Goal: Transaction & Acquisition: Purchase product/service

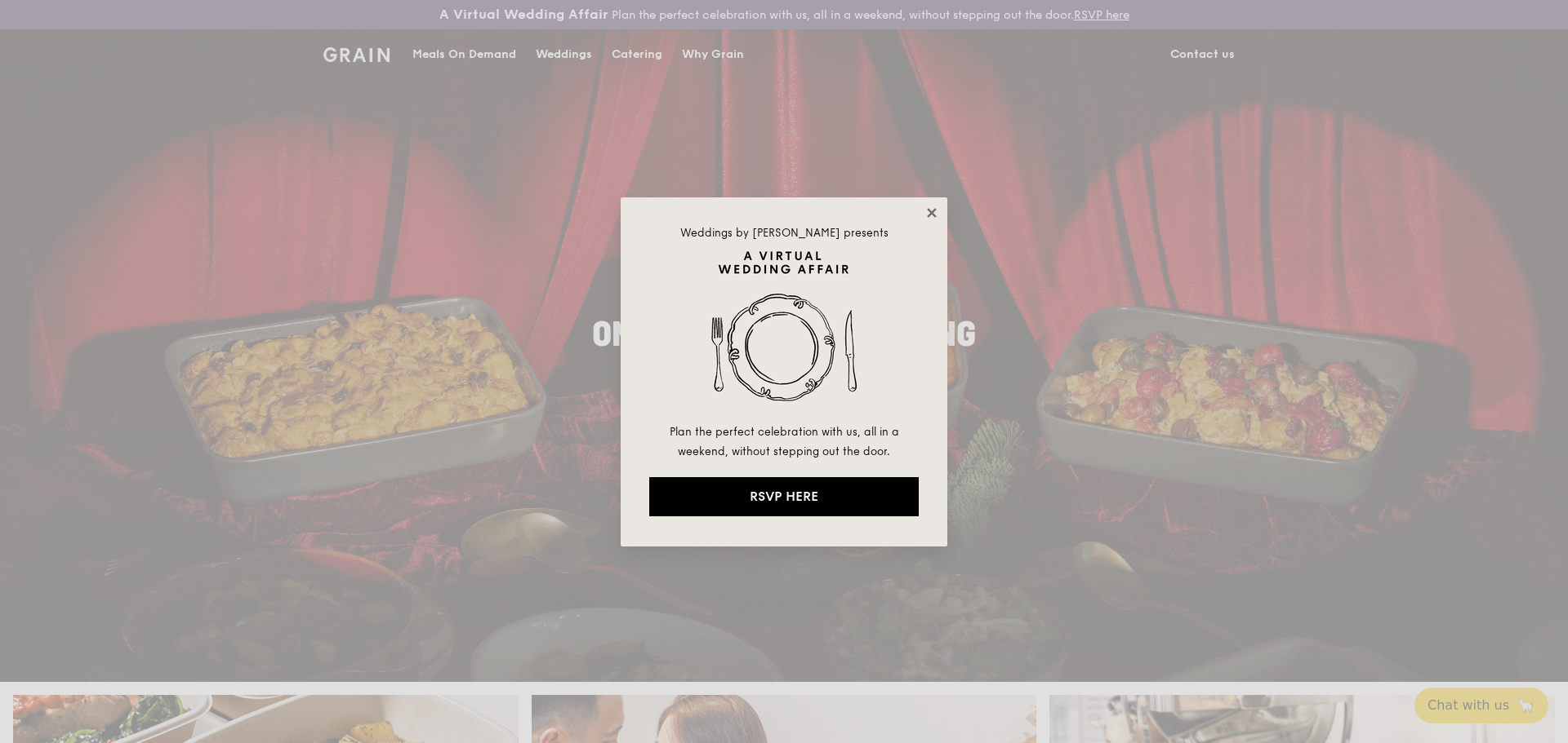
click at [934, 216] on icon at bounding box center [931, 212] width 9 height 9
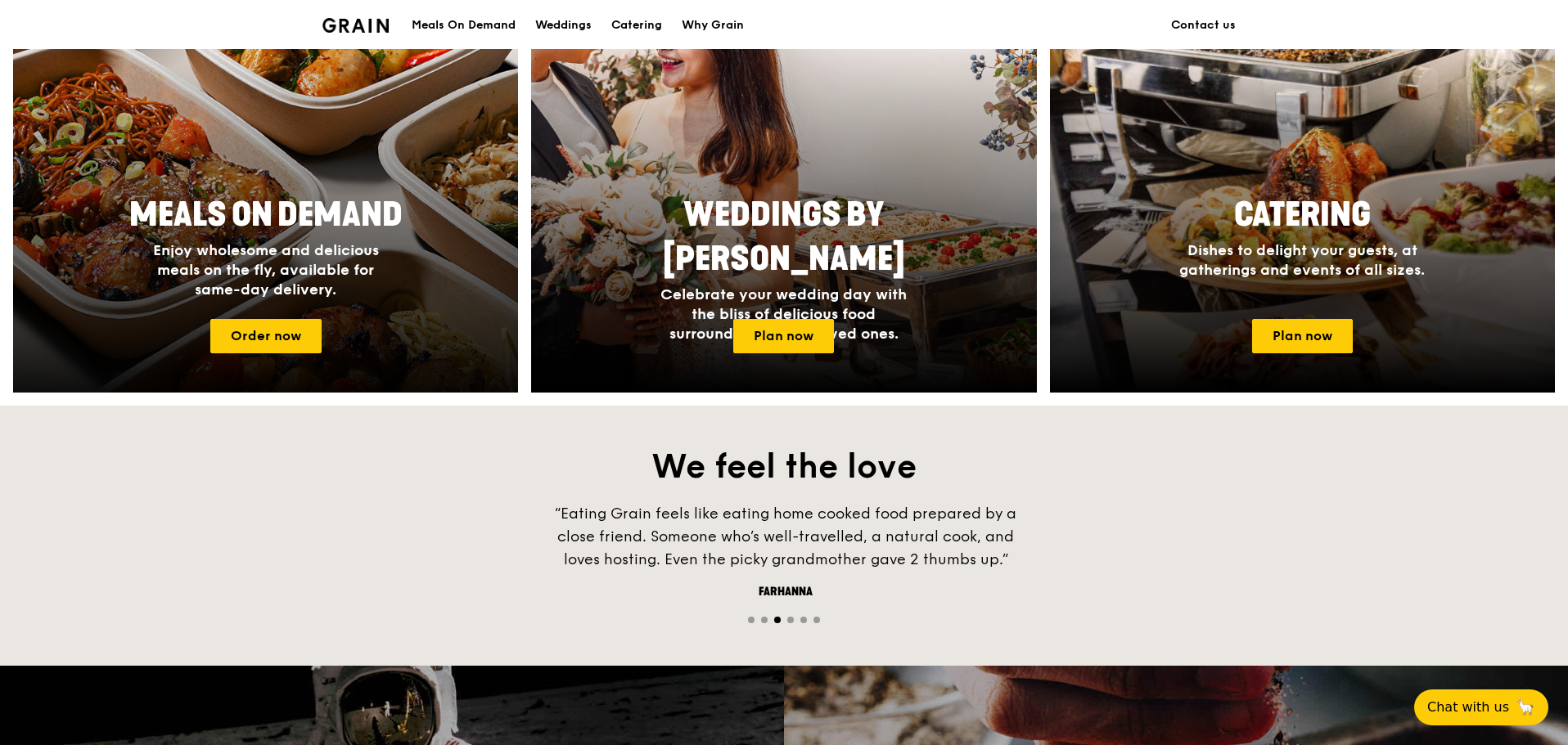
scroll to position [655, 0]
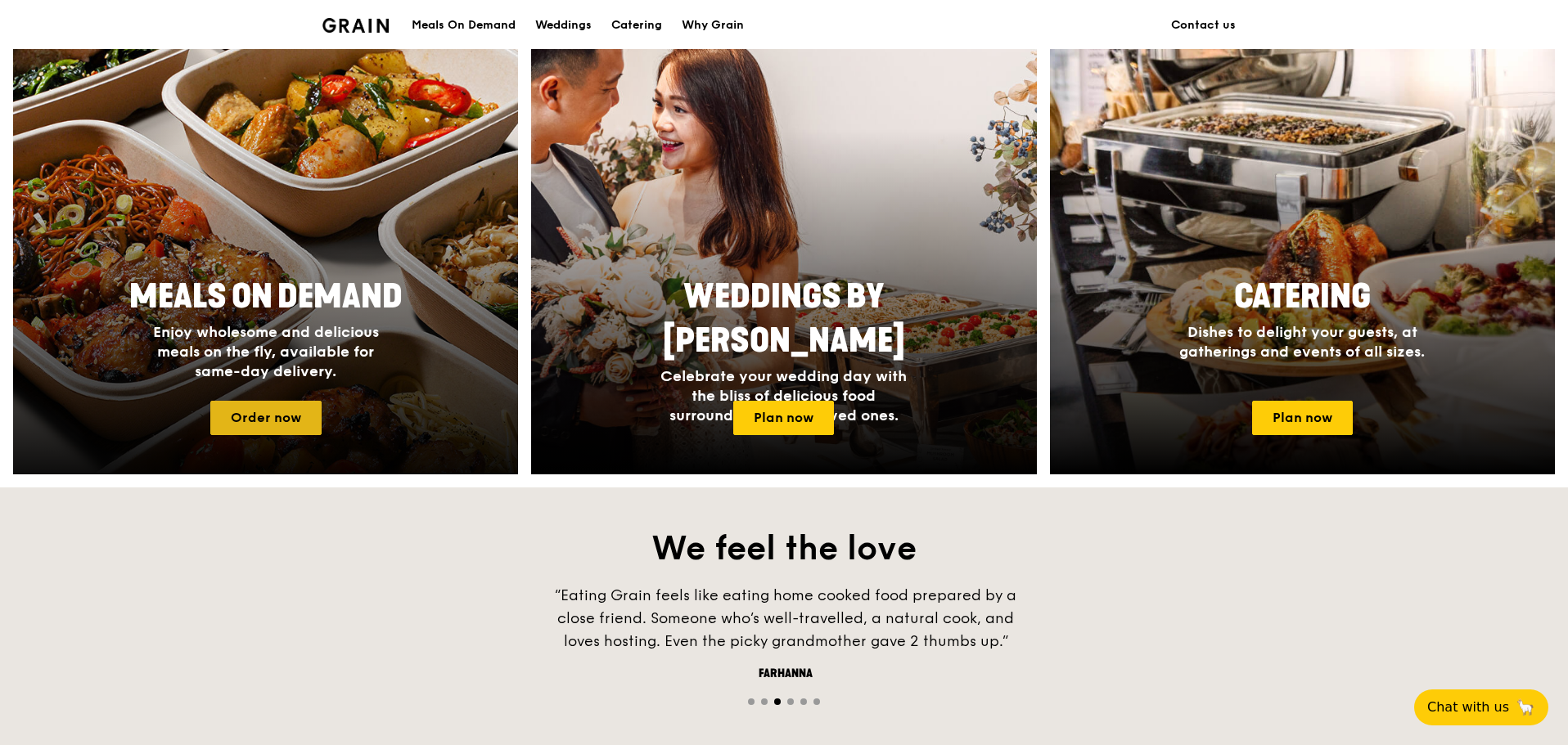
click at [267, 414] on link "Order now" at bounding box center [266, 418] width 111 height 34
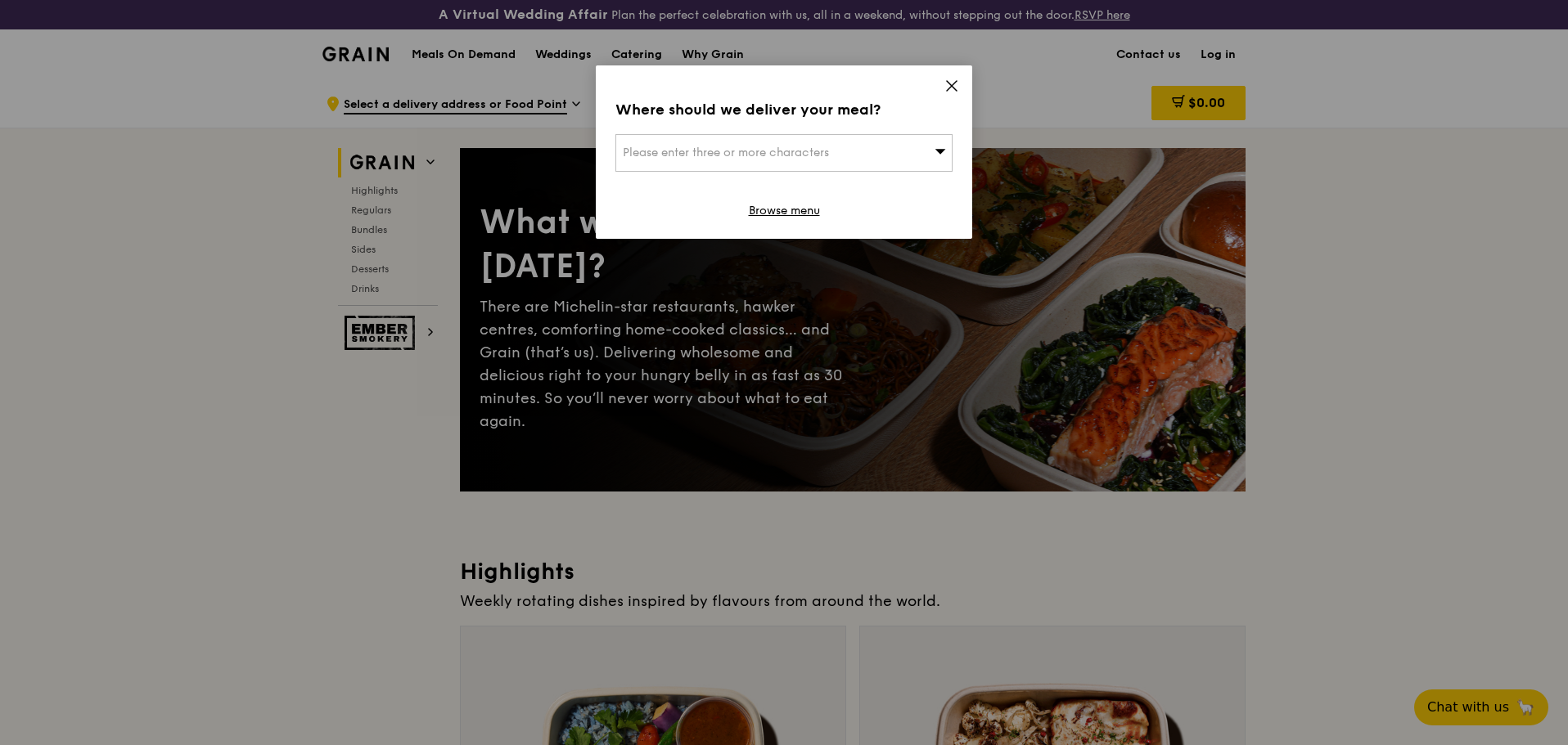
click at [965, 81] on div "Where should we deliver your meal? Please enter three or more characters Browse…" at bounding box center [784, 151] width 376 height 173
click at [954, 83] on icon at bounding box center [952, 86] width 10 height 10
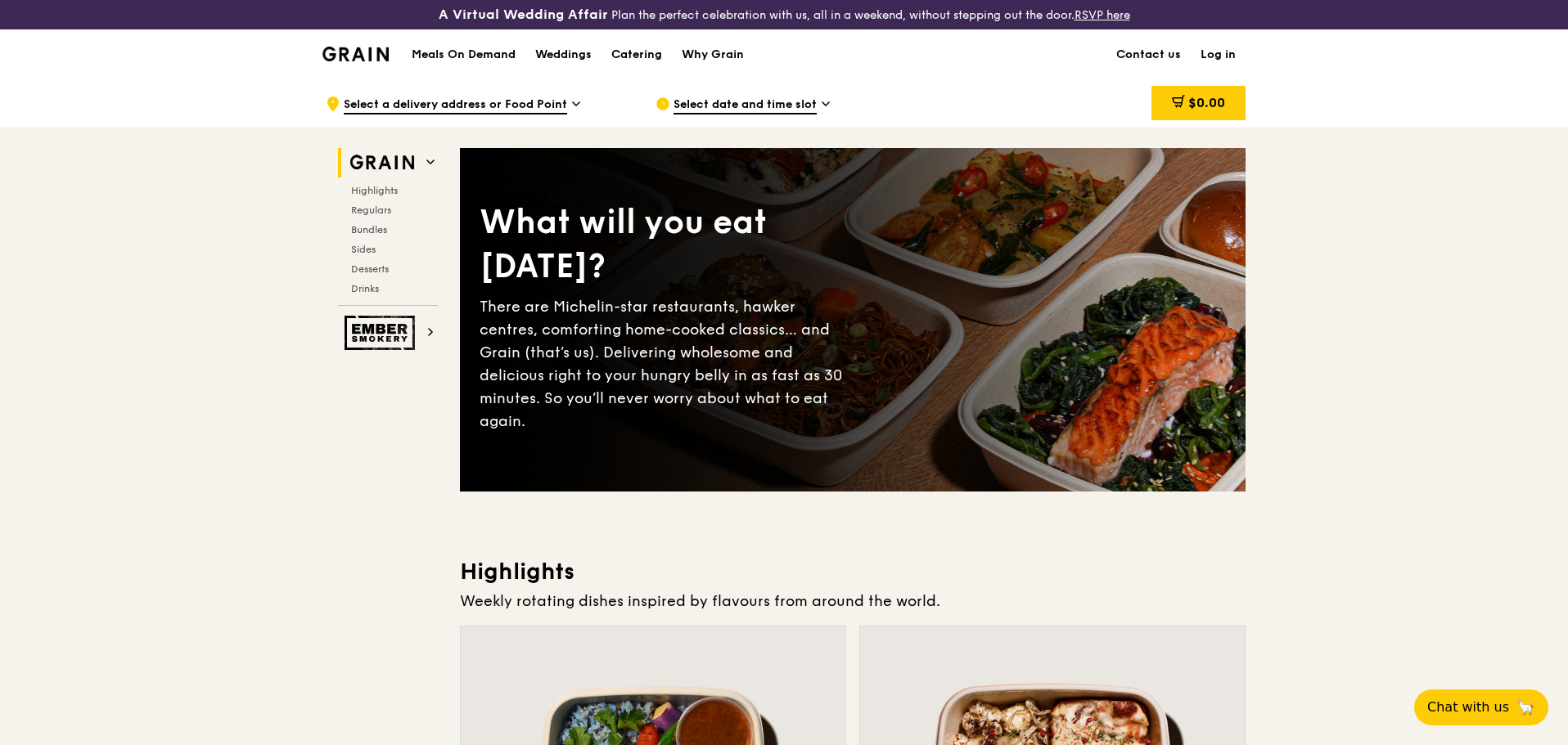
click at [820, 104] on div "Select date and time slot" at bounding box center [807, 103] width 304 height 49
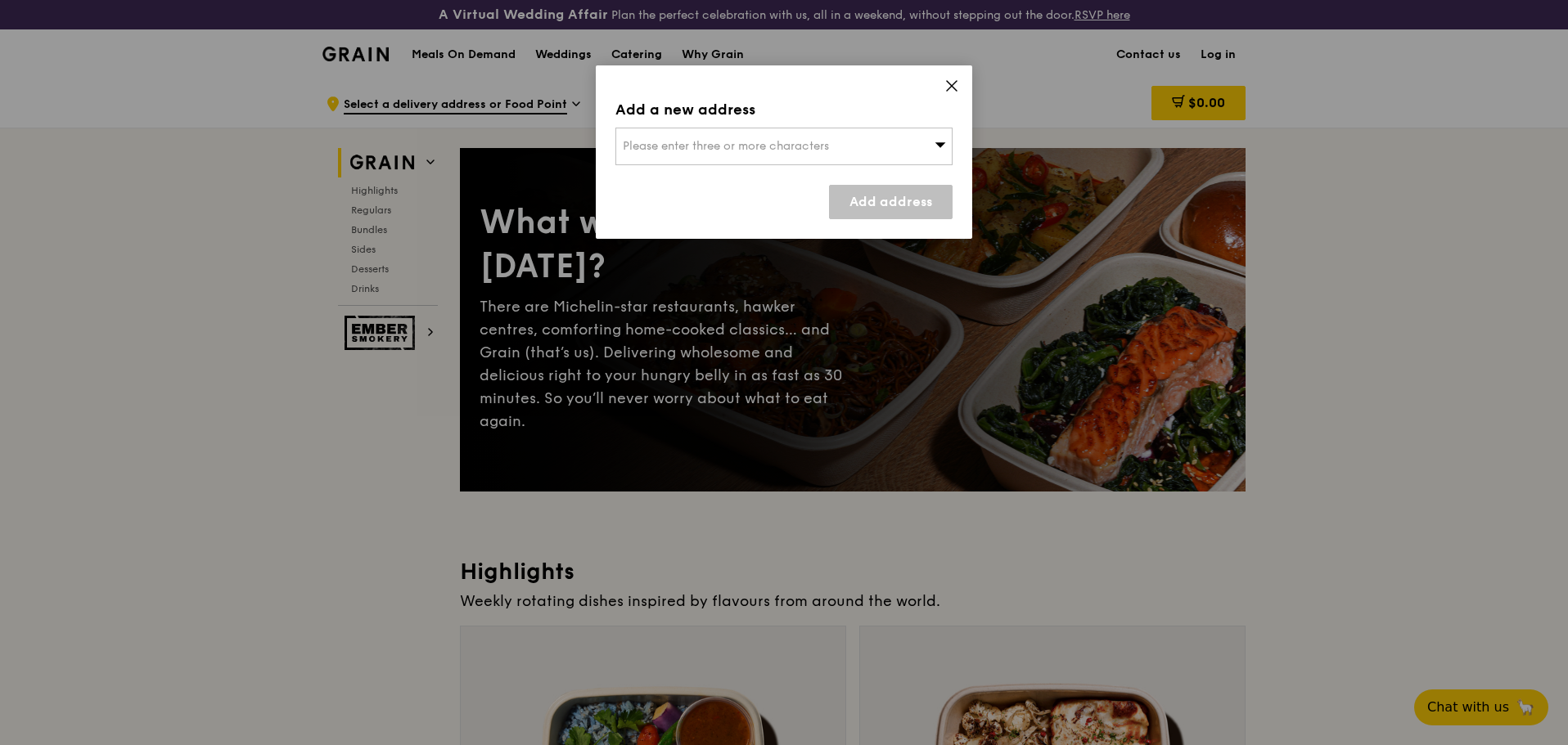
click at [954, 87] on icon at bounding box center [952, 86] width 10 height 10
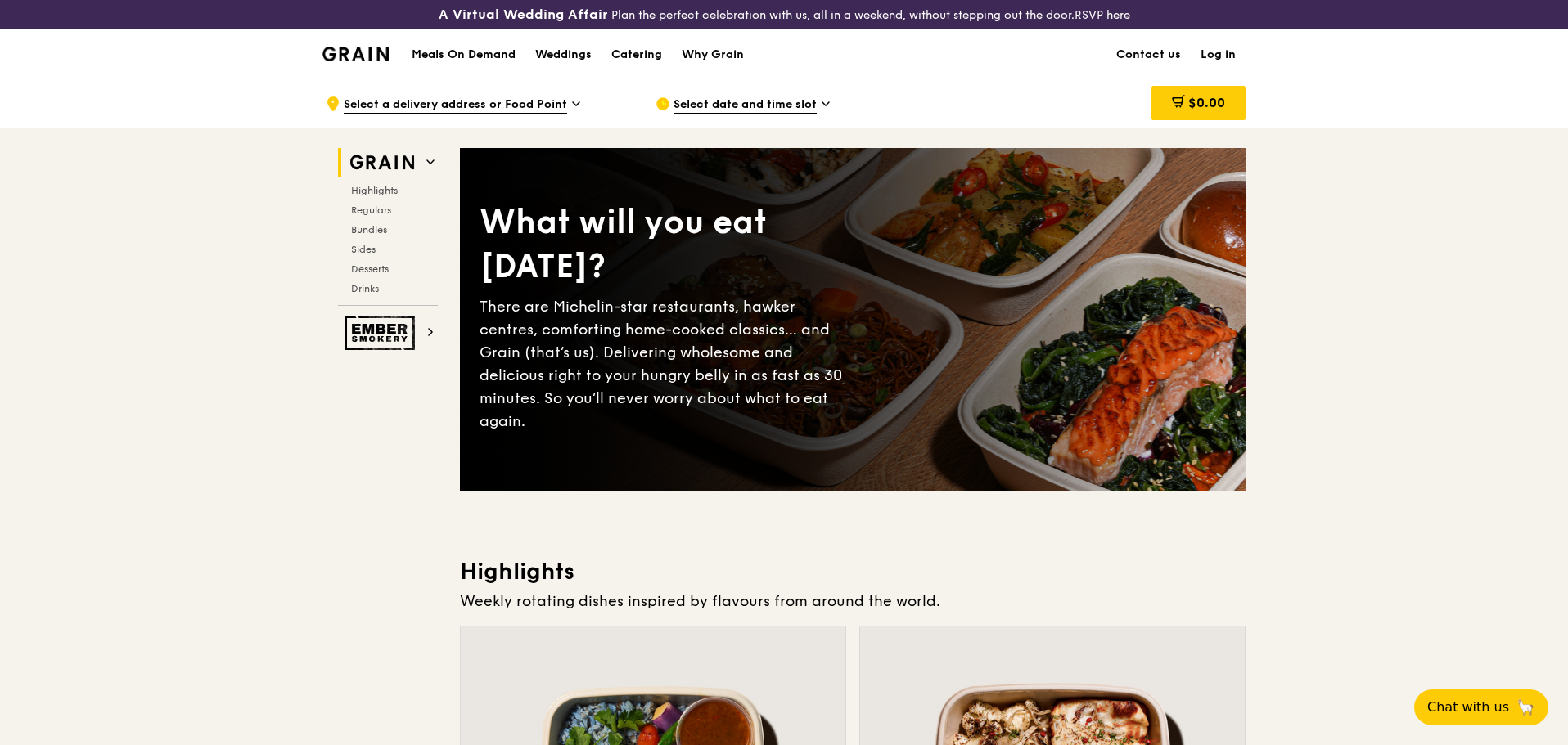
click at [698, 102] on span "Select date and time slot" at bounding box center [745, 105] width 144 height 18
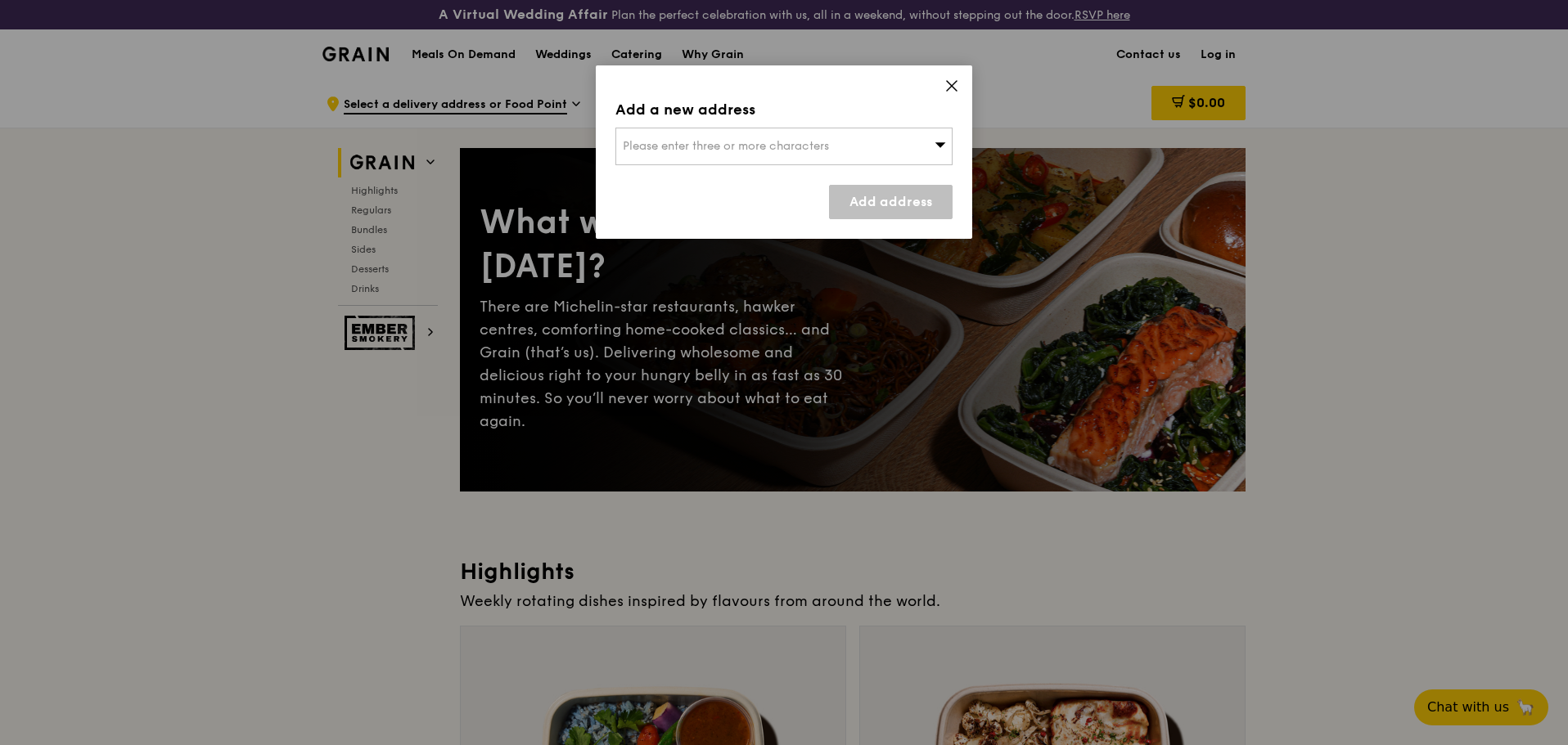
click at [952, 87] on icon at bounding box center [952, 86] width 10 height 10
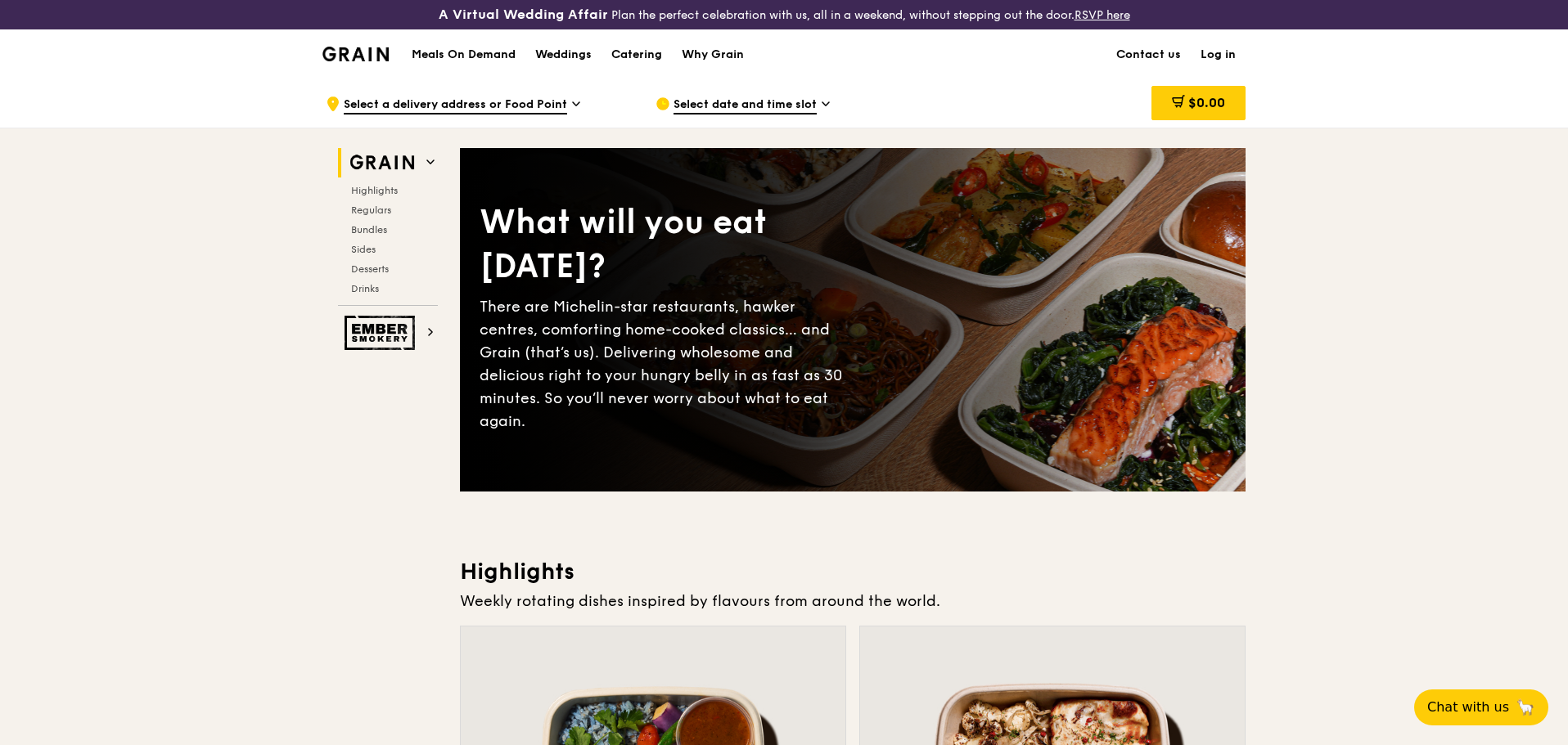
click at [663, 104] on icon at bounding box center [664, 102] width 3 height 3
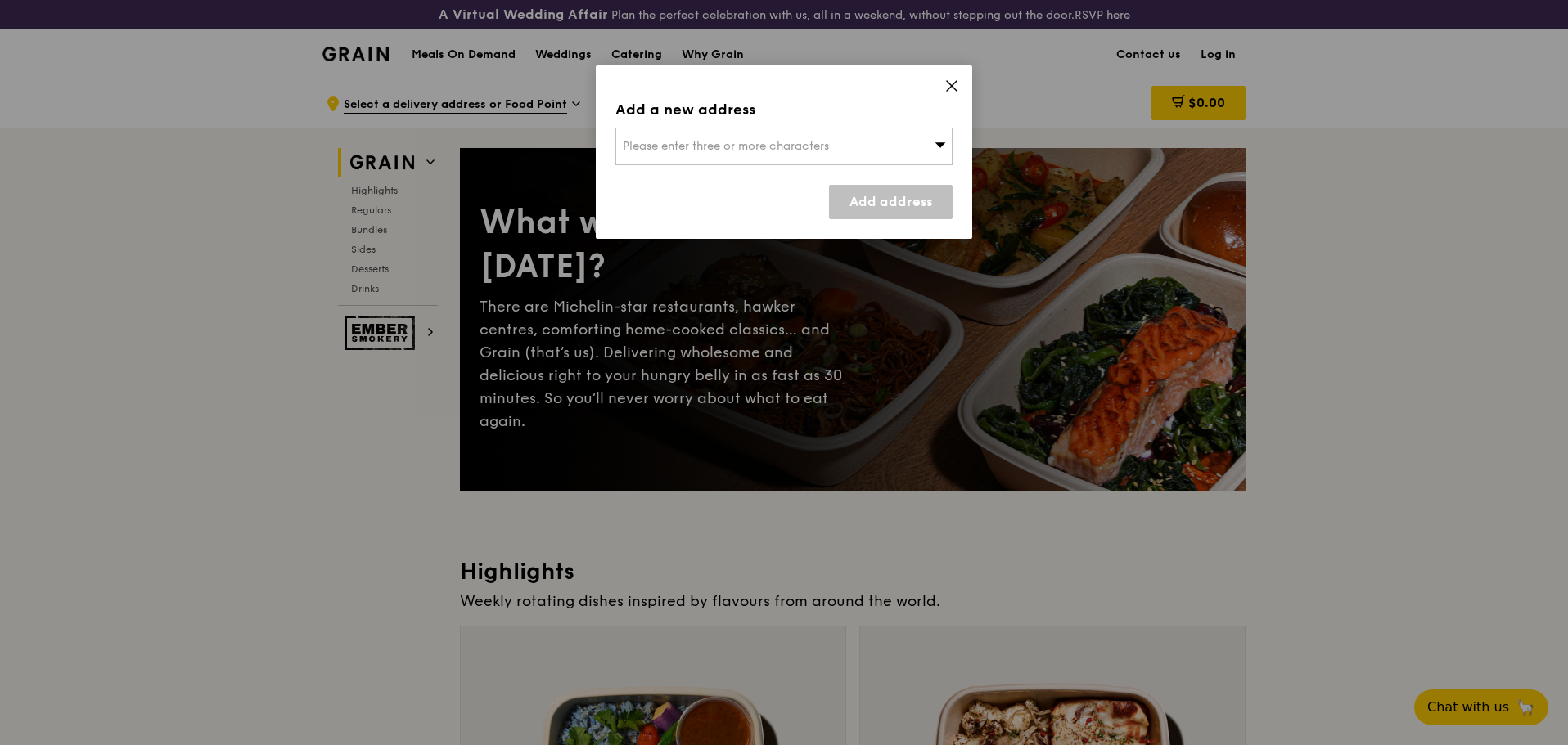
click at [920, 143] on div "Please enter three or more characters" at bounding box center [784, 146] width 337 height 37
click at [965, 79] on div "Add a new address Please enter three or more characters Please enter 3 or more …" at bounding box center [784, 151] width 376 height 173
click at [948, 140] on div "Please enter three or more characters" at bounding box center [784, 146] width 337 height 37
click at [910, 147] on input "search" at bounding box center [784, 147] width 335 height 36
click at [946, 88] on icon at bounding box center [951, 85] width 14 height 14
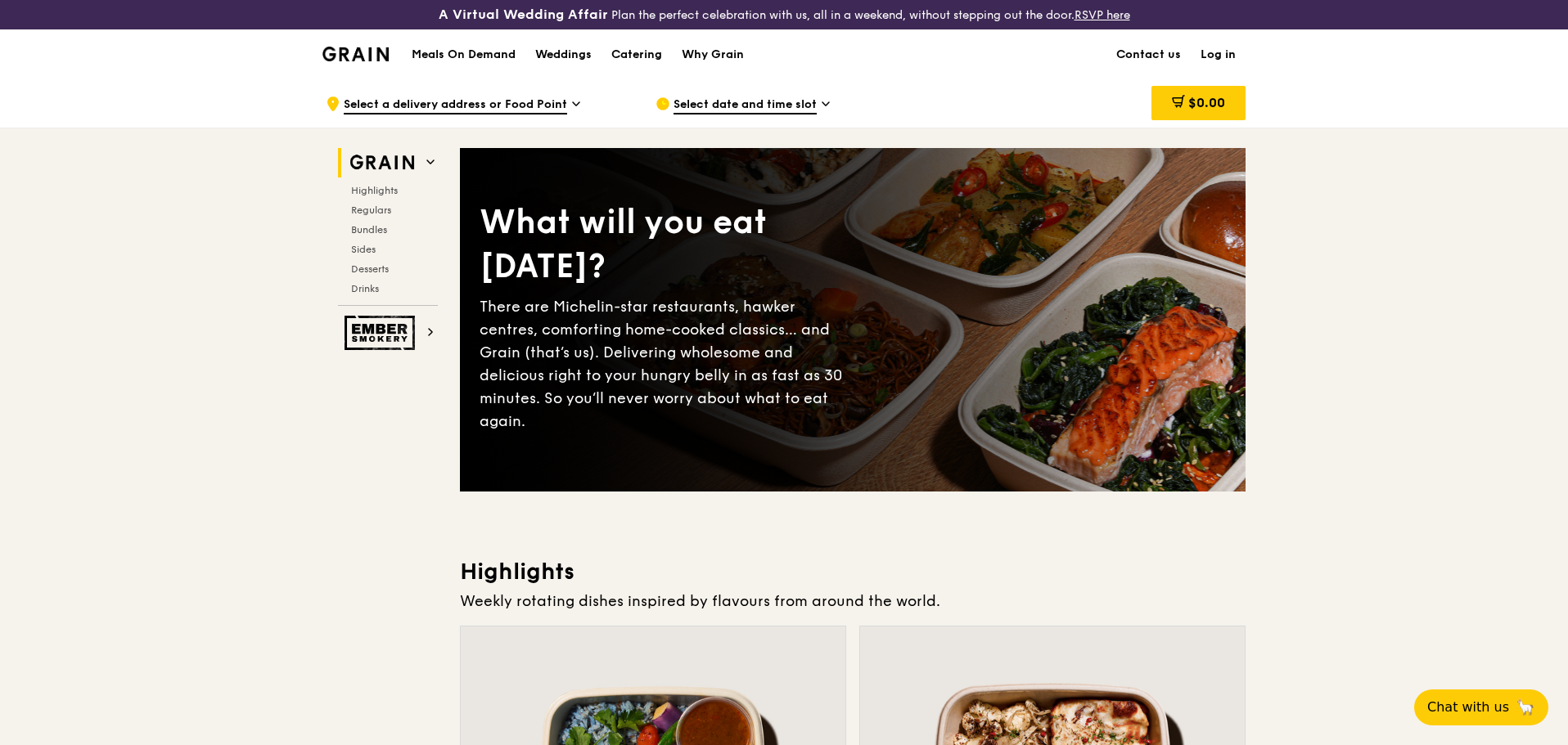
click at [443, 44] on div "Meals On Demand Weddings Catering Why Grain" at bounding box center [578, 55] width 352 height 50
click at [447, 49] on h1 "Meals On Demand" at bounding box center [464, 55] width 104 height 16
click at [566, 102] on div ".cls-1 { fill: none; stroke: #fff; stroke-linecap: round; stroke-linejoin: roun…" at bounding box center [477, 103] width 304 height 49
click at [721, 101] on span "Select date and time slot" at bounding box center [745, 105] width 144 height 18
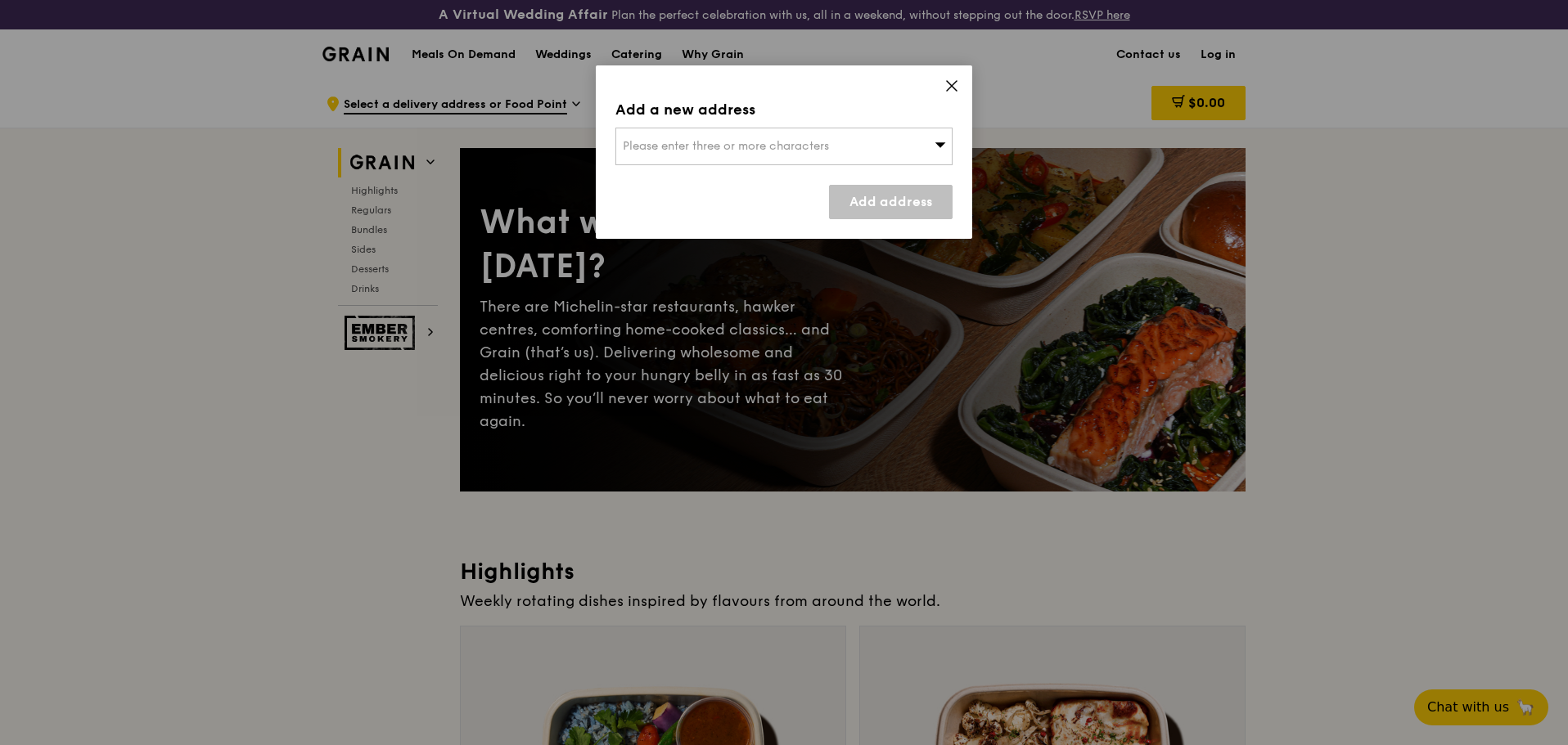
click at [721, 101] on div "Add a new address" at bounding box center [784, 110] width 337 height 23
click at [952, 87] on icon at bounding box center [951, 85] width 14 height 14
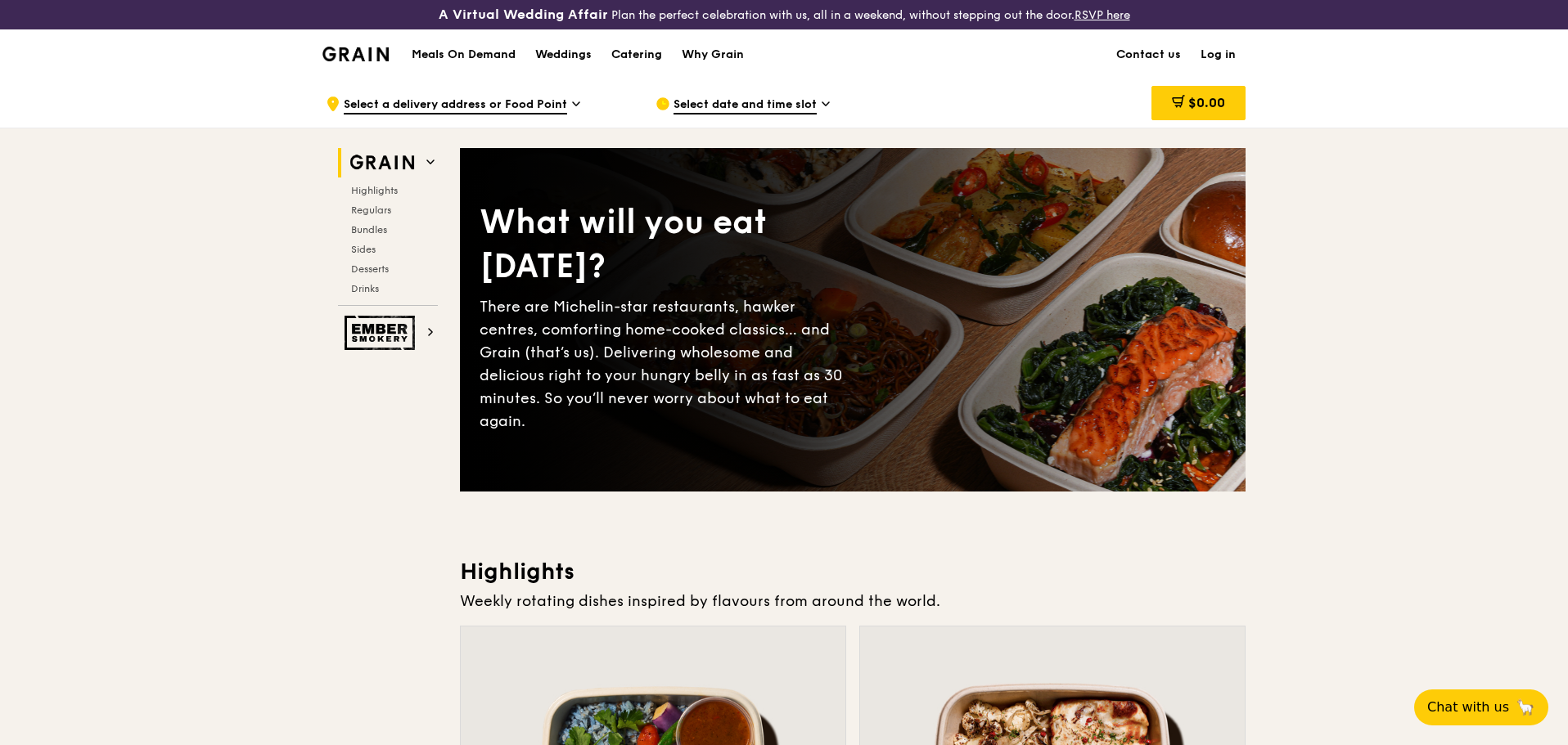
click at [825, 104] on icon at bounding box center [826, 103] width 9 height 14
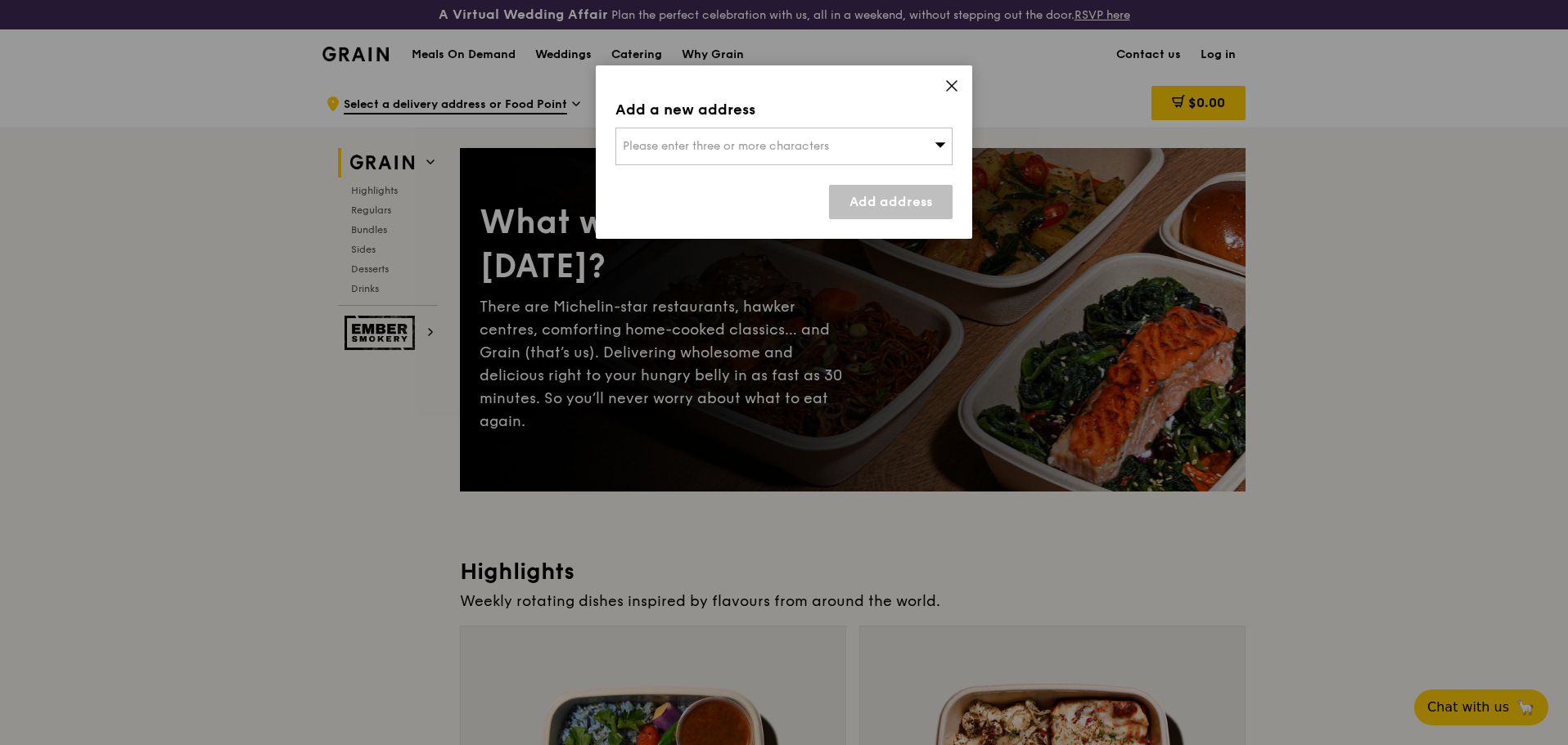
click at [820, 146] on span "Please enter three or more characters" at bounding box center [725, 146] width 206 height 14
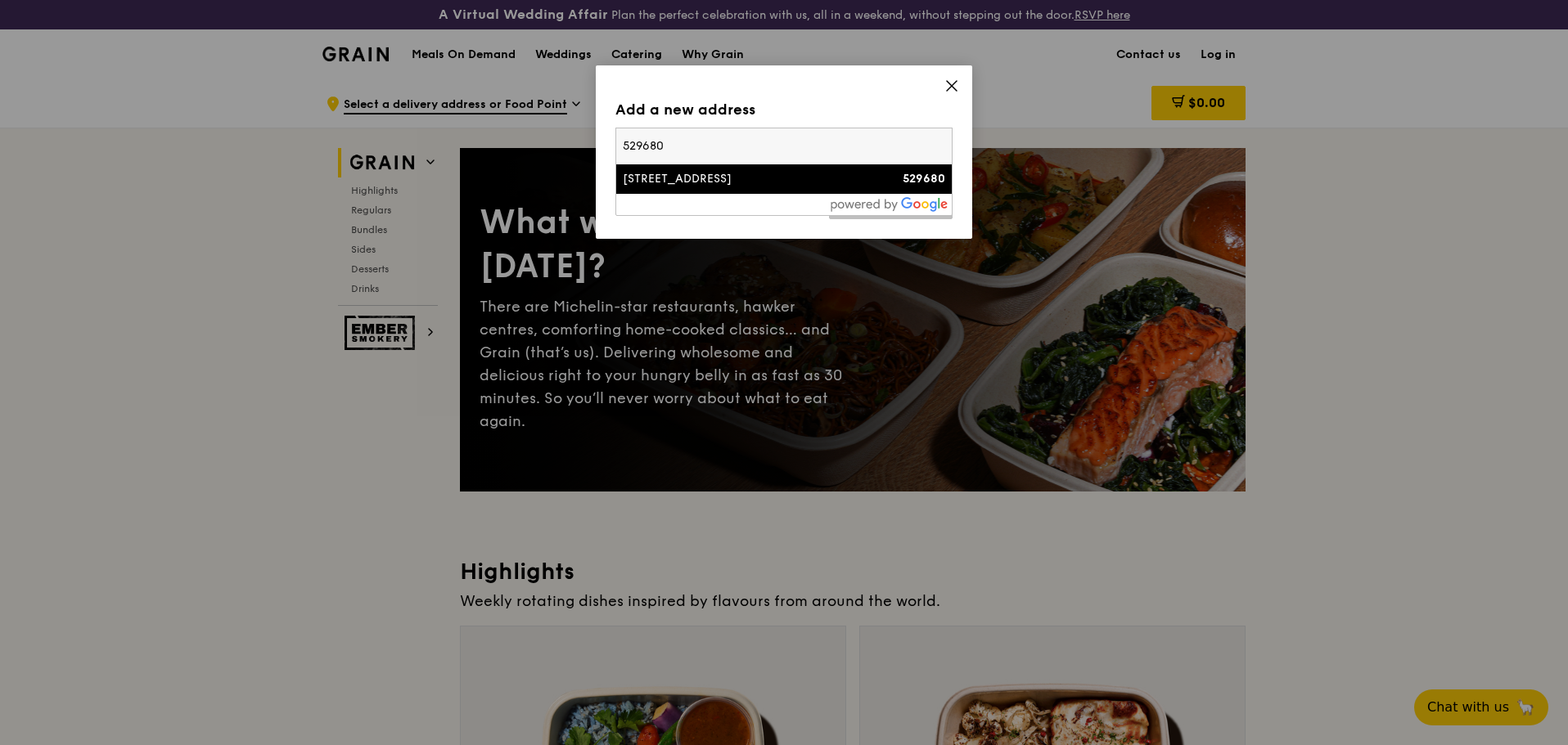
type input "529680"
click at [785, 180] on div "[STREET_ADDRESS]" at bounding box center [743, 179] width 242 height 16
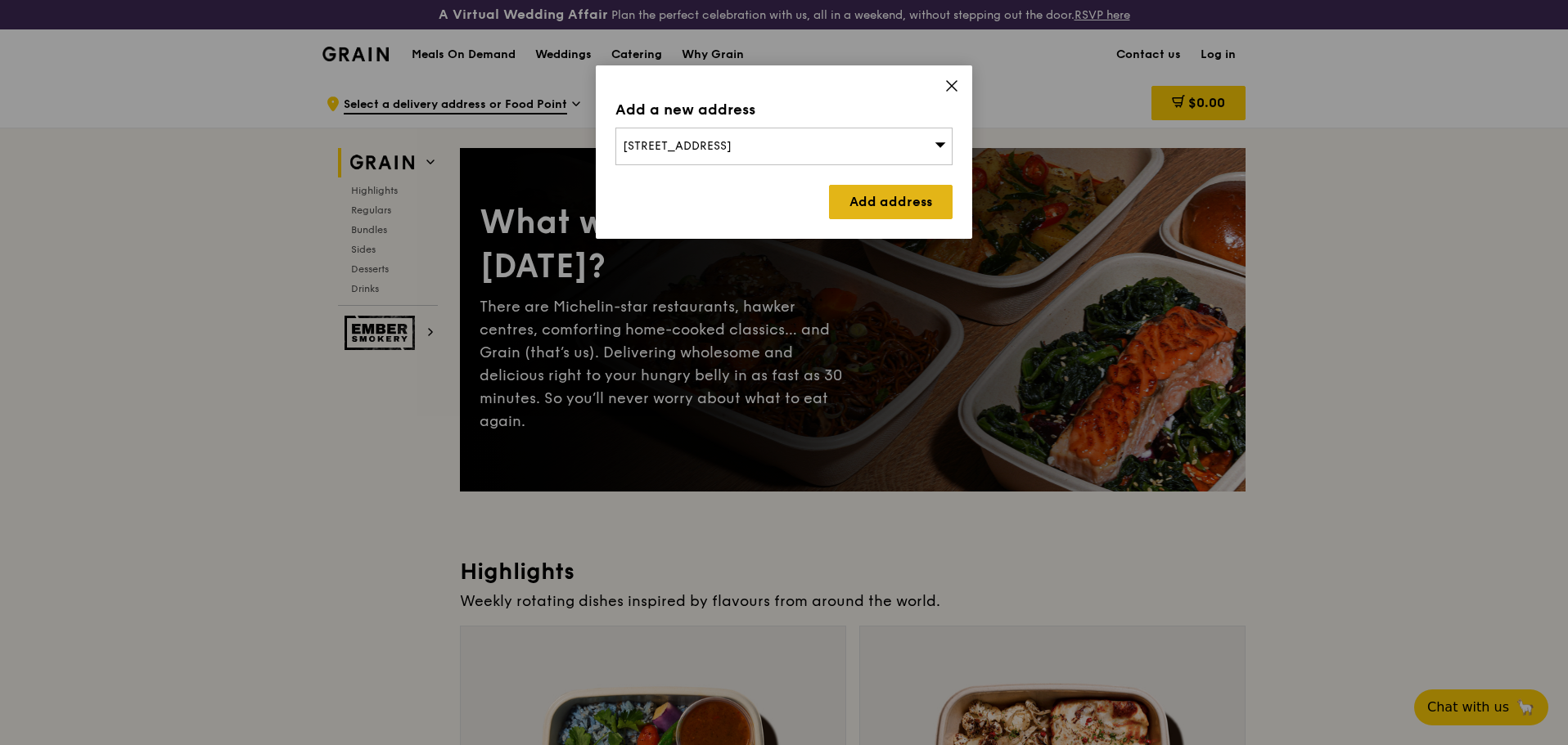
click at [915, 205] on link "Add address" at bounding box center [891, 202] width 124 height 34
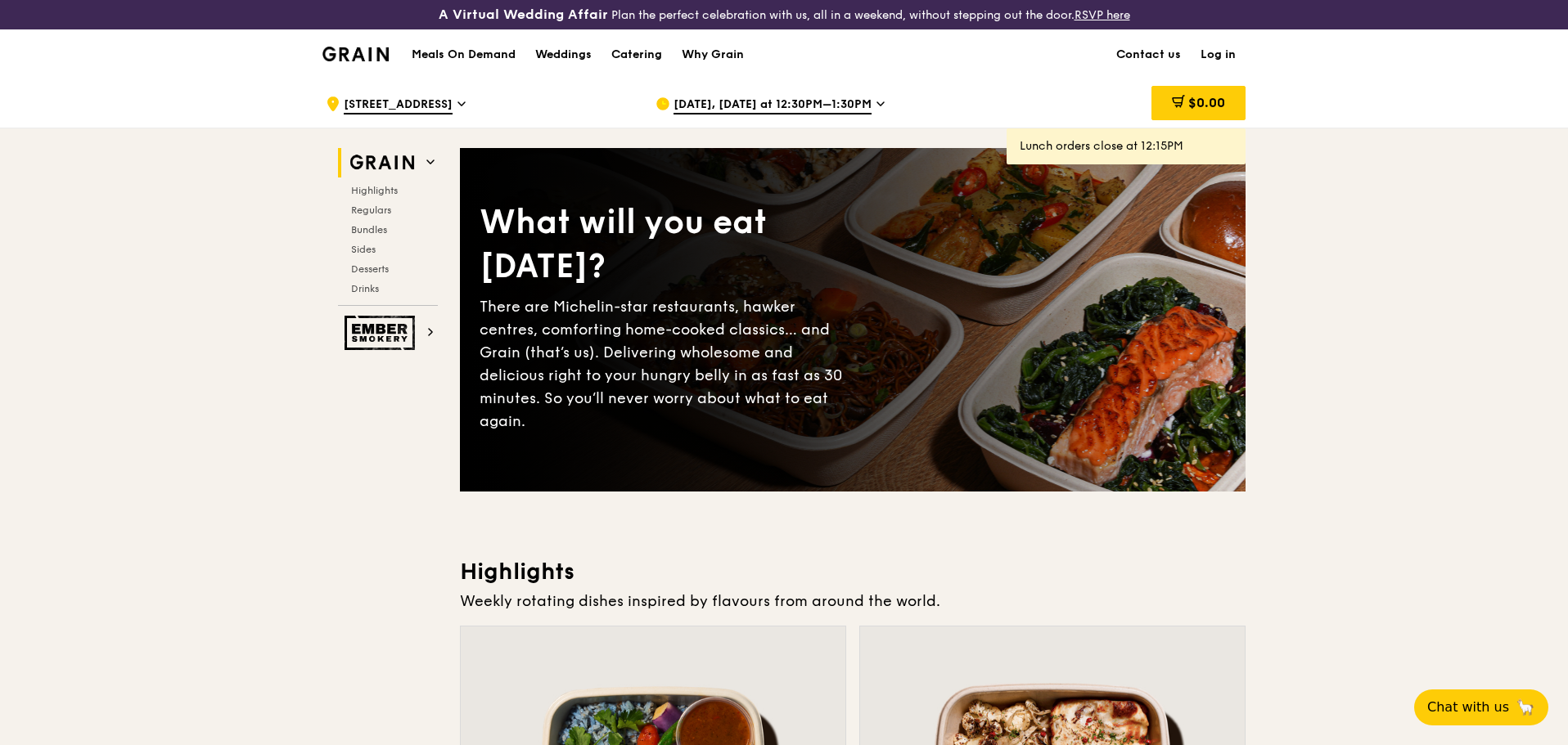
click at [878, 97] on icon at bounding box center [880, 103] width 9 height 14
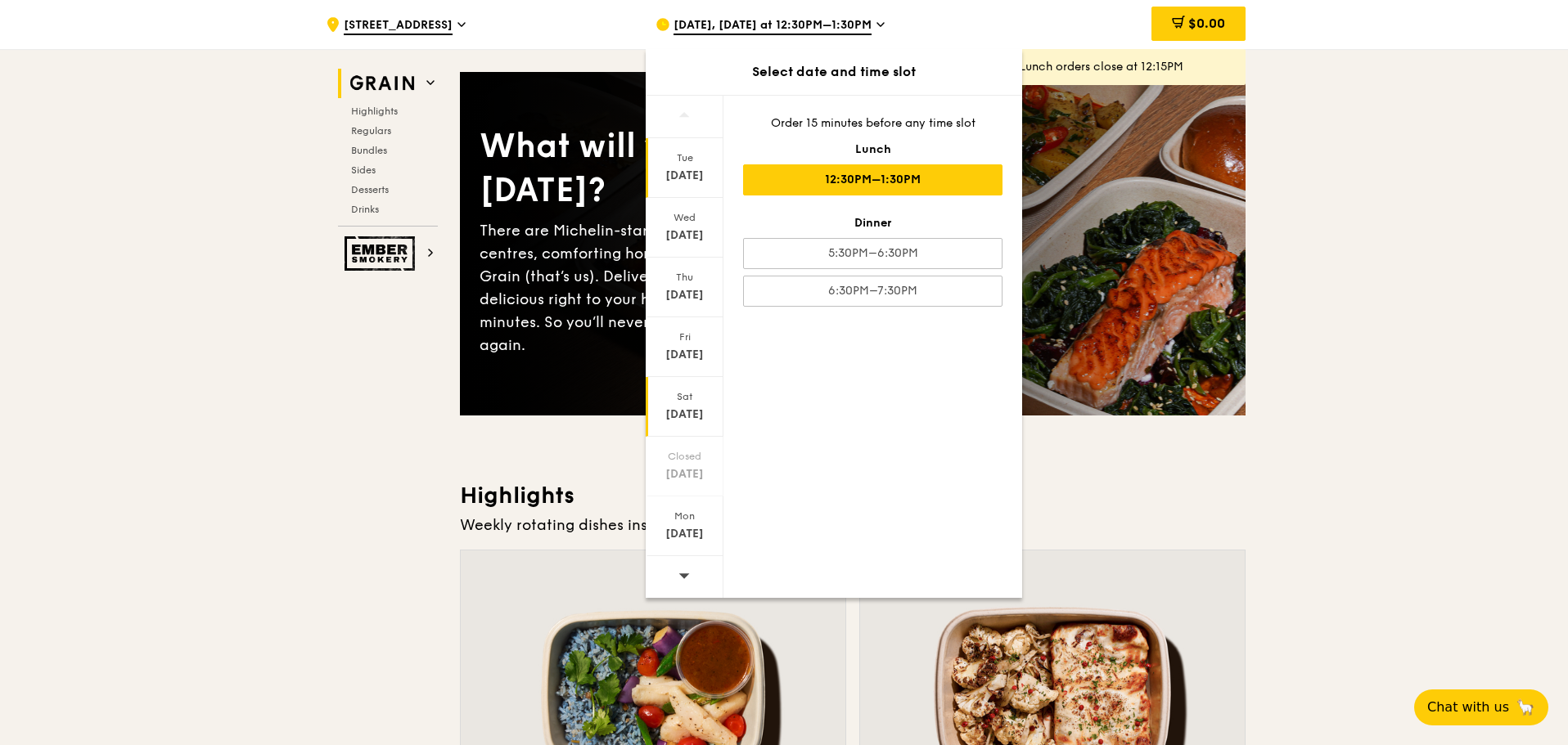
scroll to position [164, 0]
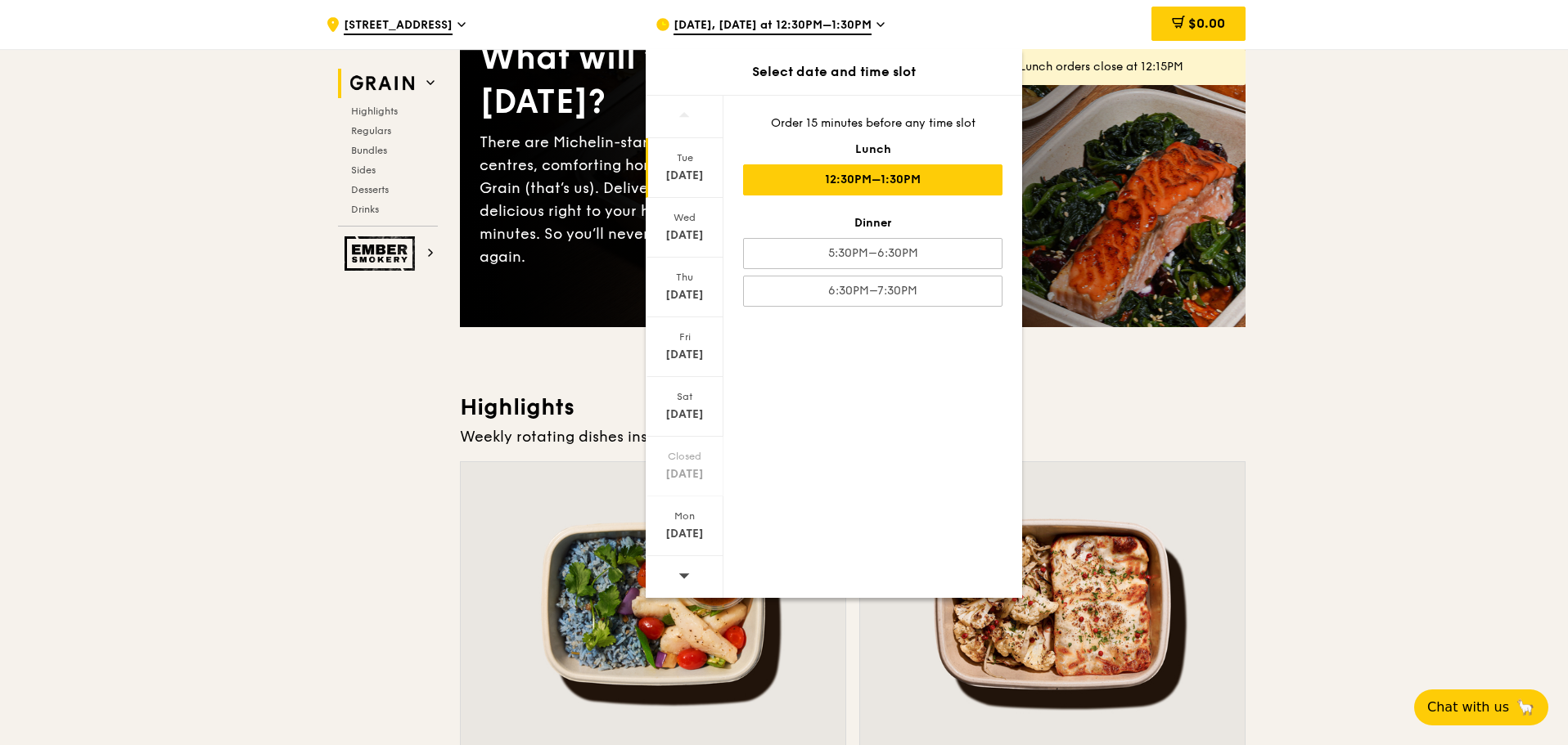
click at [684, 450] on icon at bounding box center [684, 576] width 11 height 12
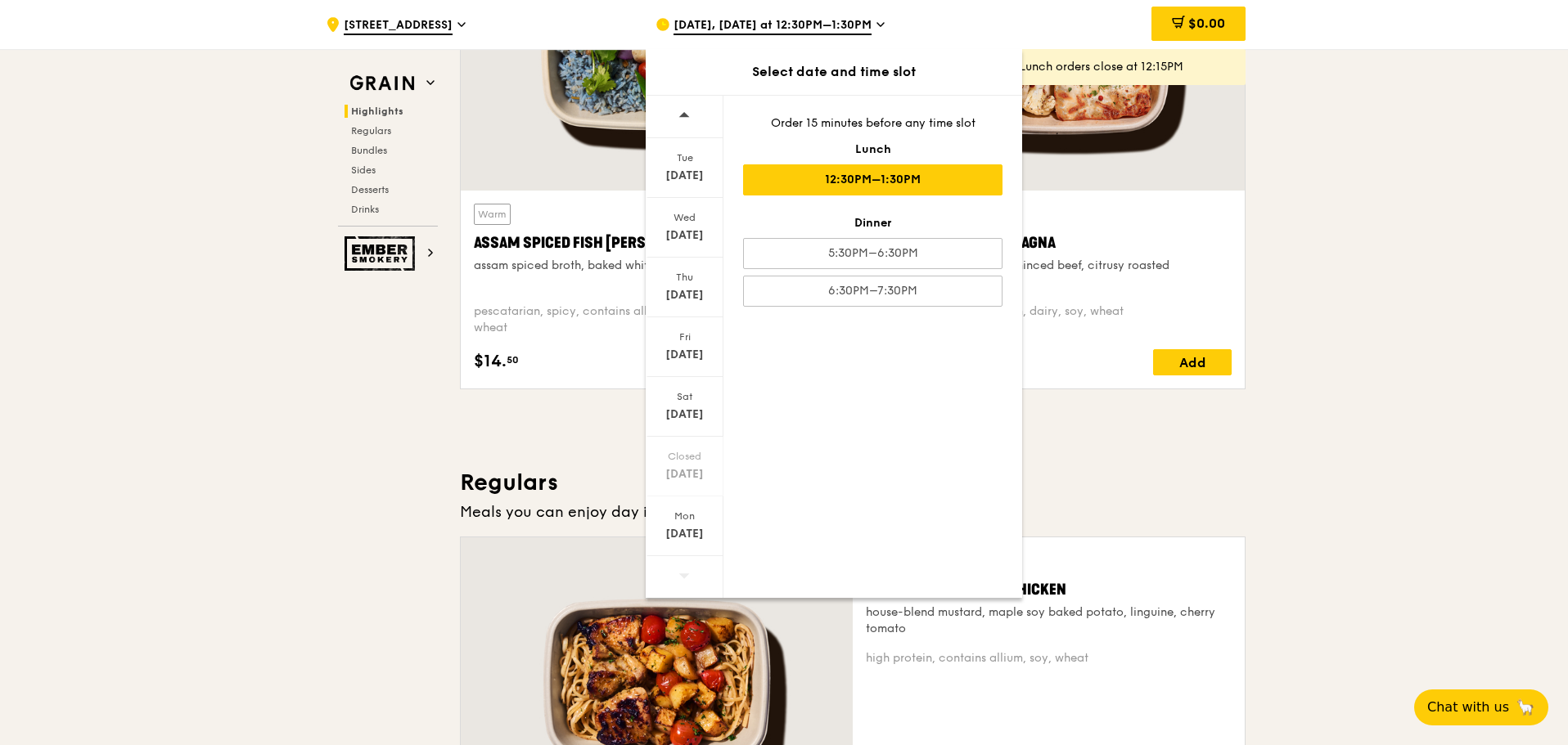
scroll to position [736, 0]
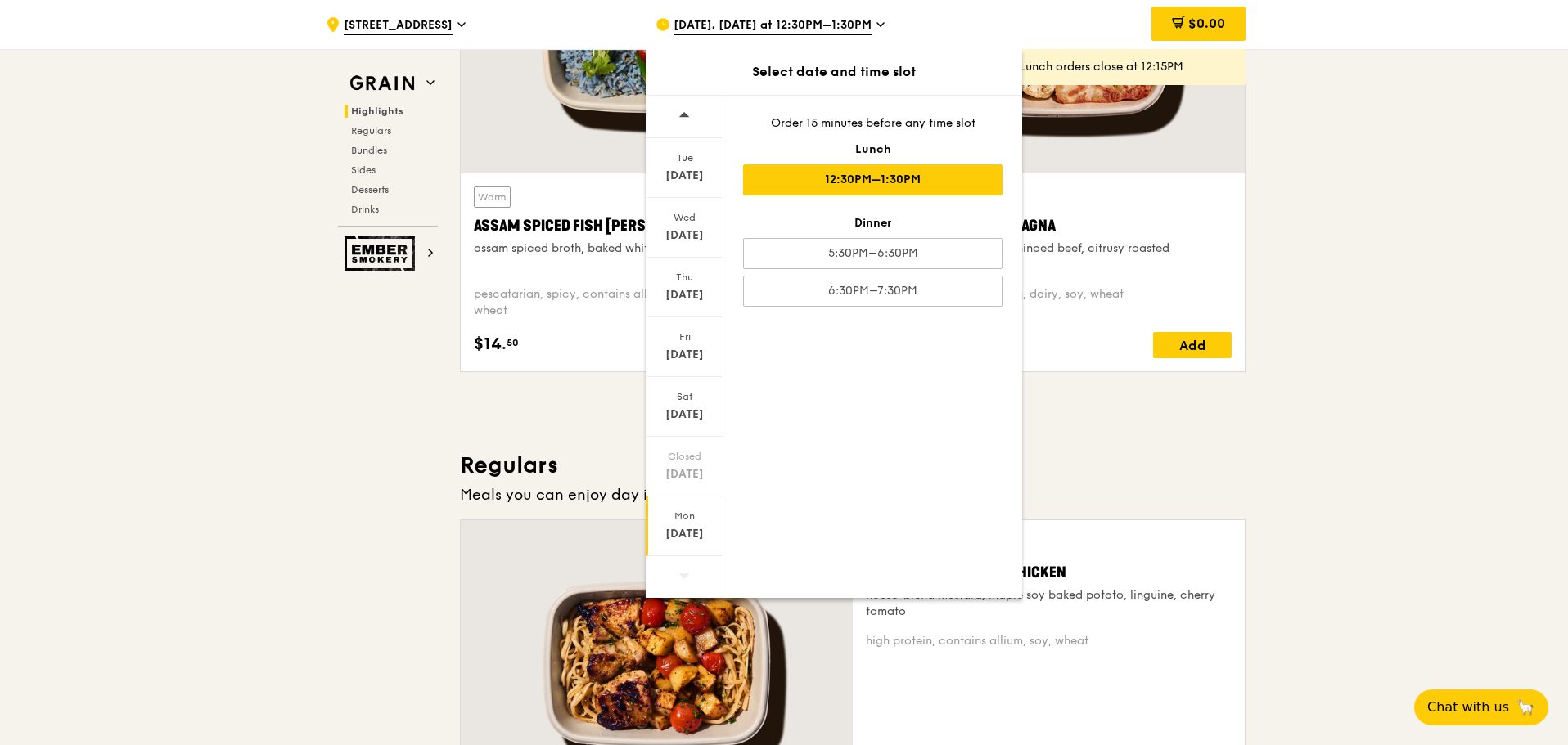
click at [689, 450] on div "[DATE]" at bounding box center [685, 533] width 73 height 16
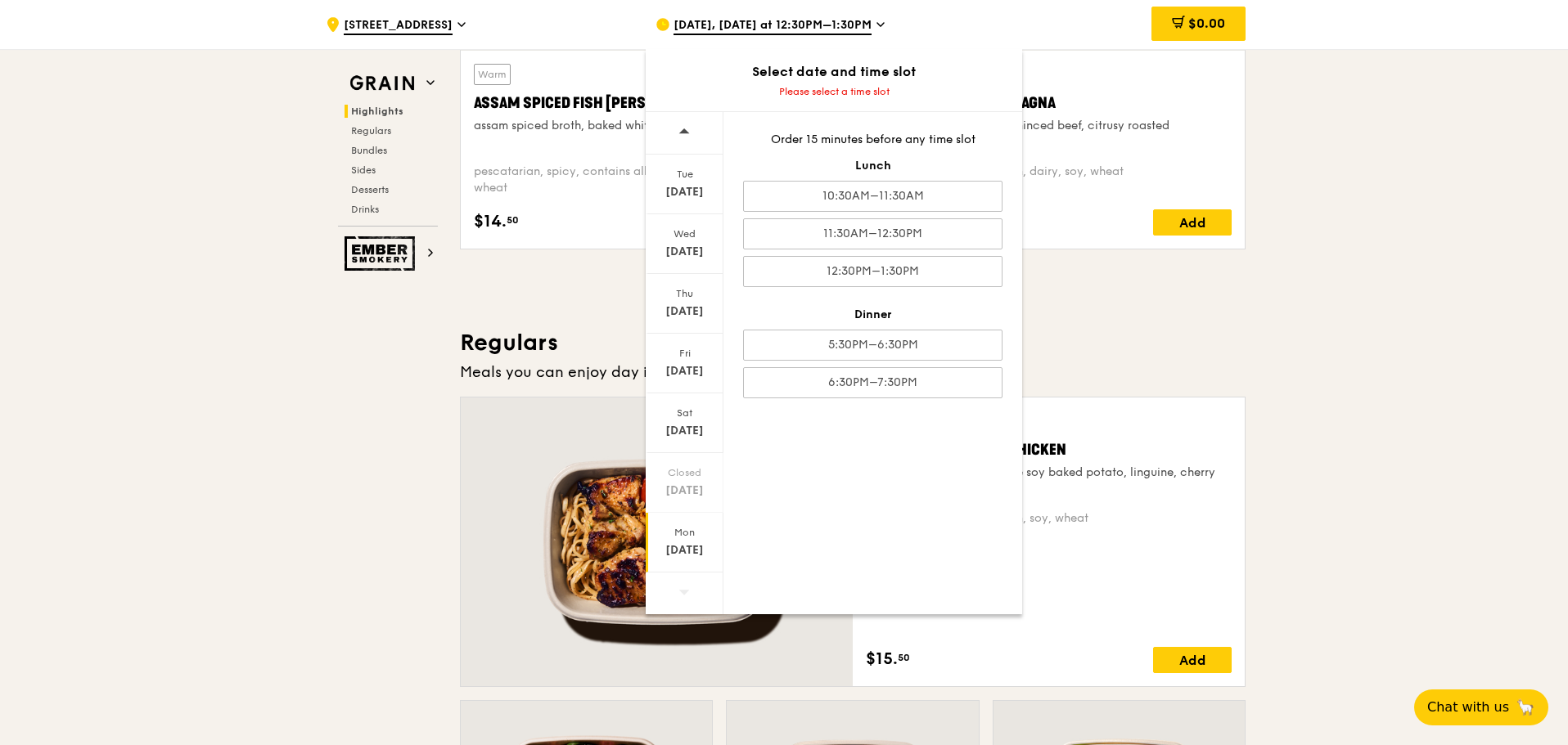
scroll to position [900, 0]
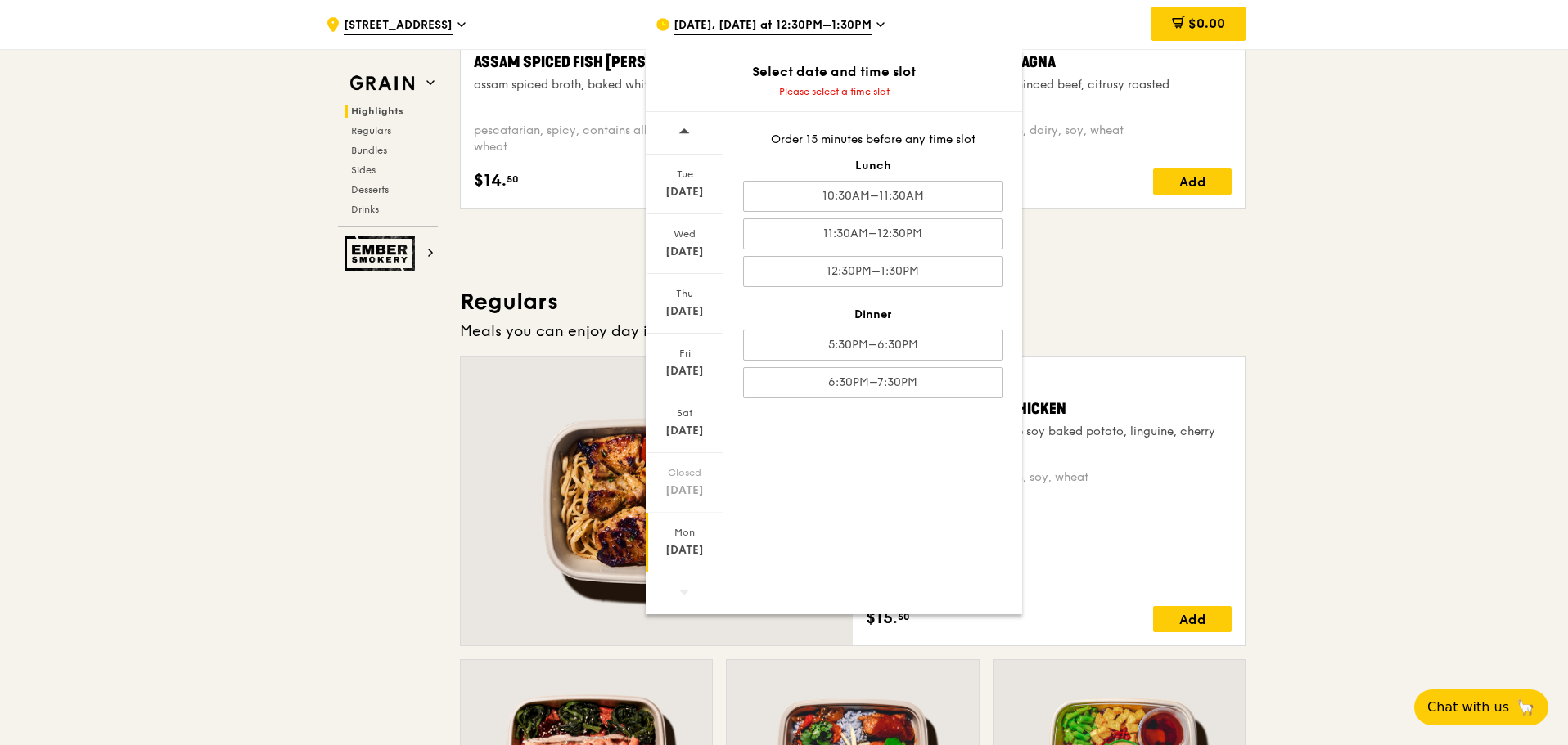
click at [690, 450] on div "Mon" at bounding box center [685, 532] width 73 height 13
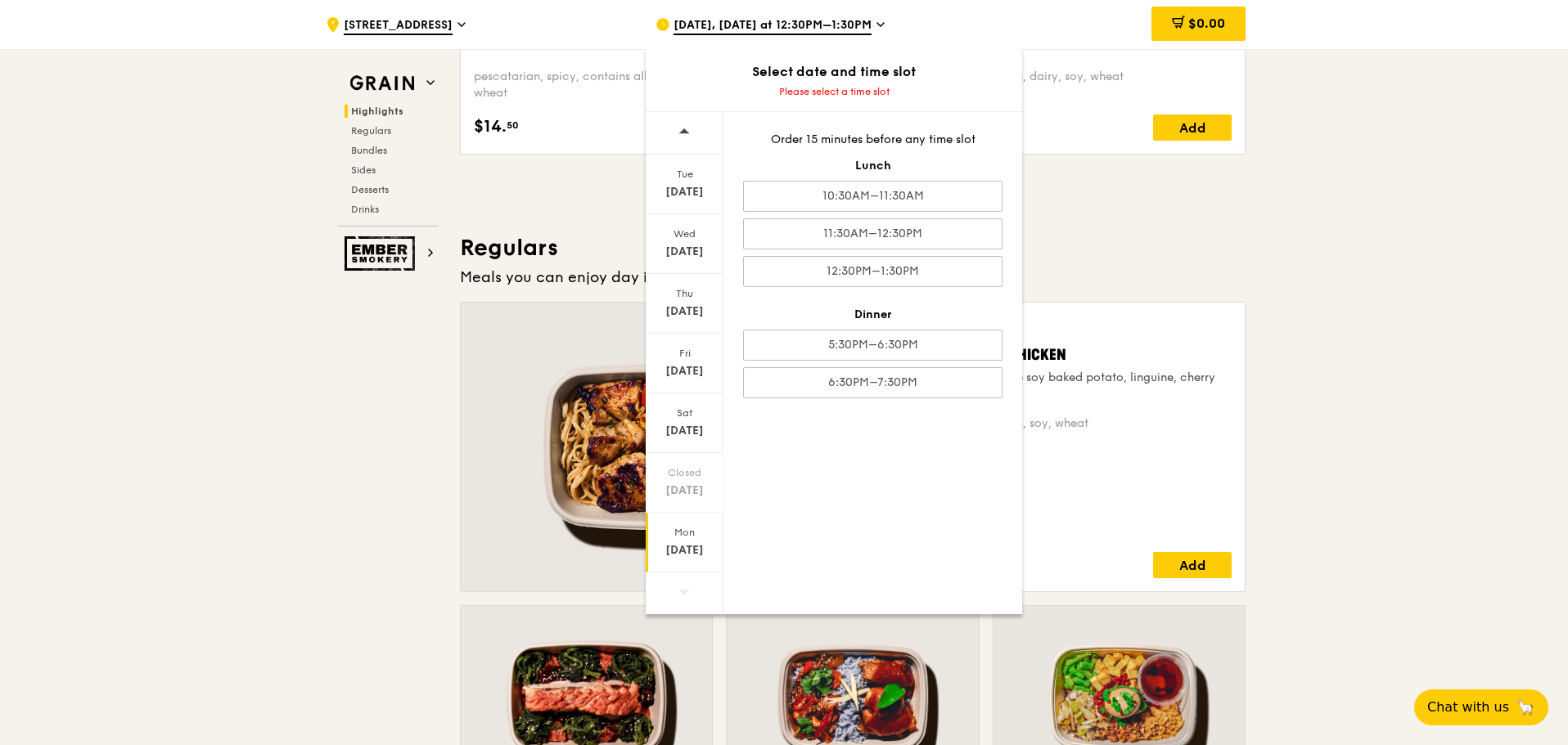
scroll to position [982, 0]
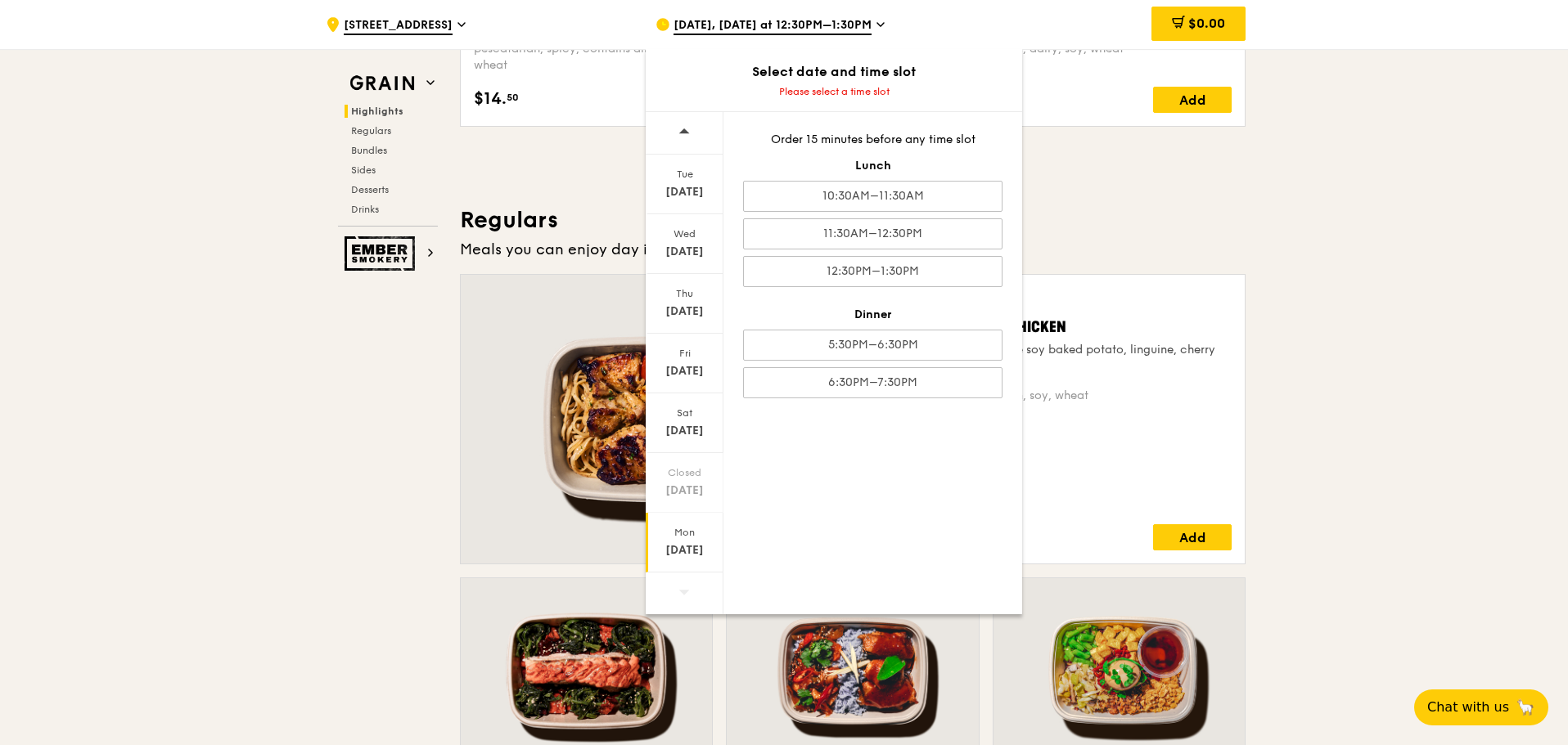
click at [694, 450] on div at bounding box center [684, 594] width 78 height 42
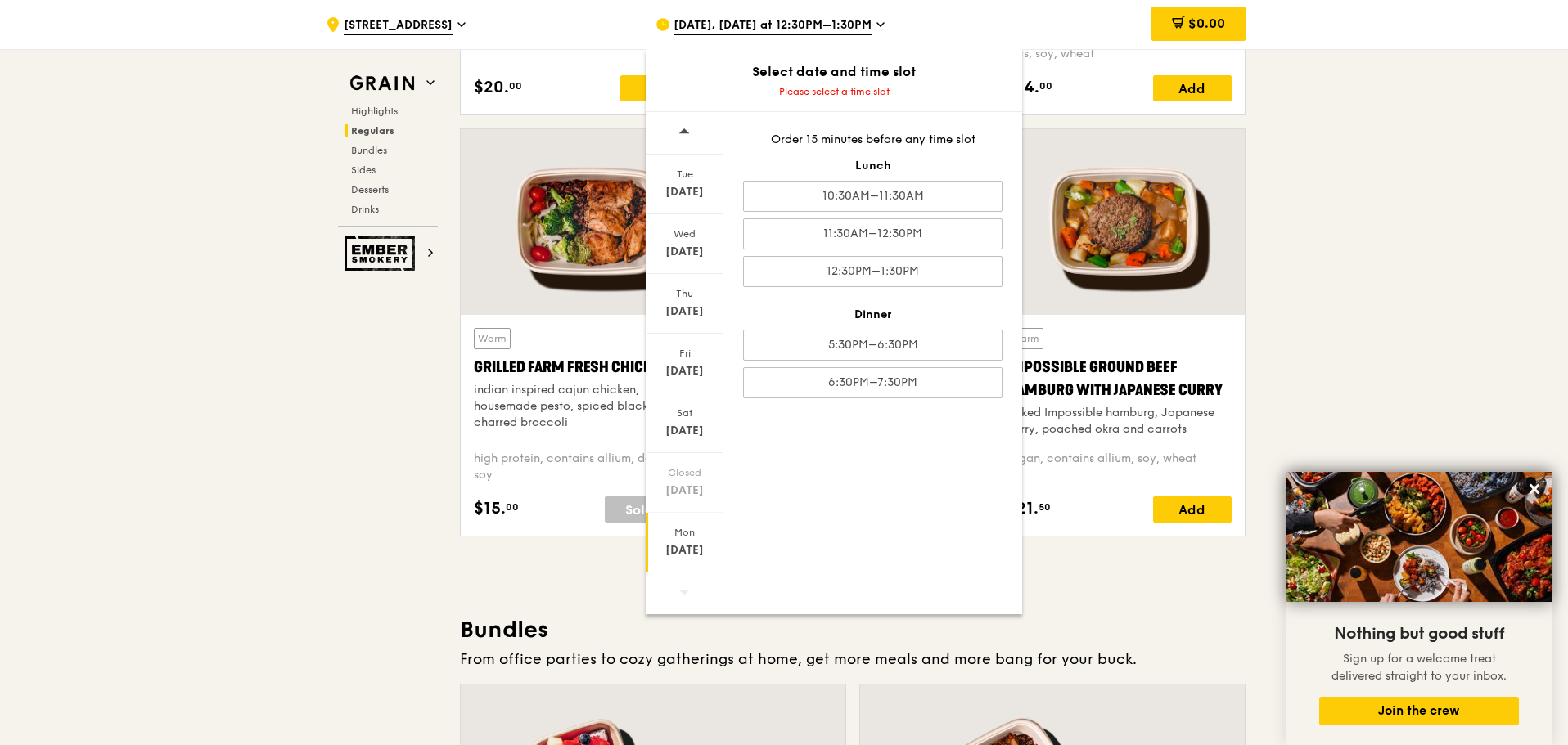
scroll to position [1882, 0]
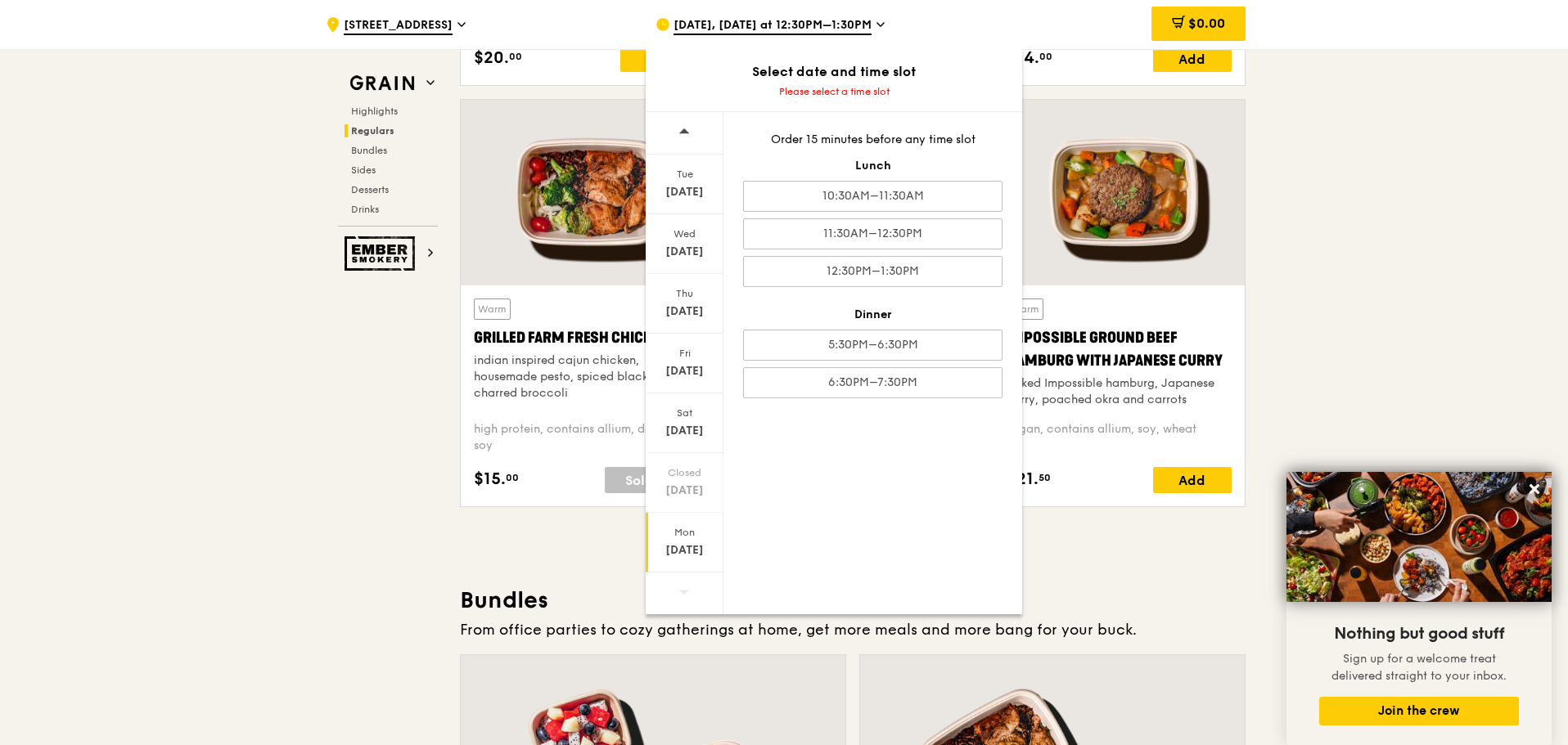
click at [678, 142] on span at bounding box center [684, 131] width 11 height 38
click at [685, 137] on icon at bounding box center [684, 131] width 11 height 12
click at [691, 450] on div at bounding box center [684, 594] width 78 height 42
click at [690, 450] on span at bounding box center [684, 592] width 11 height 38
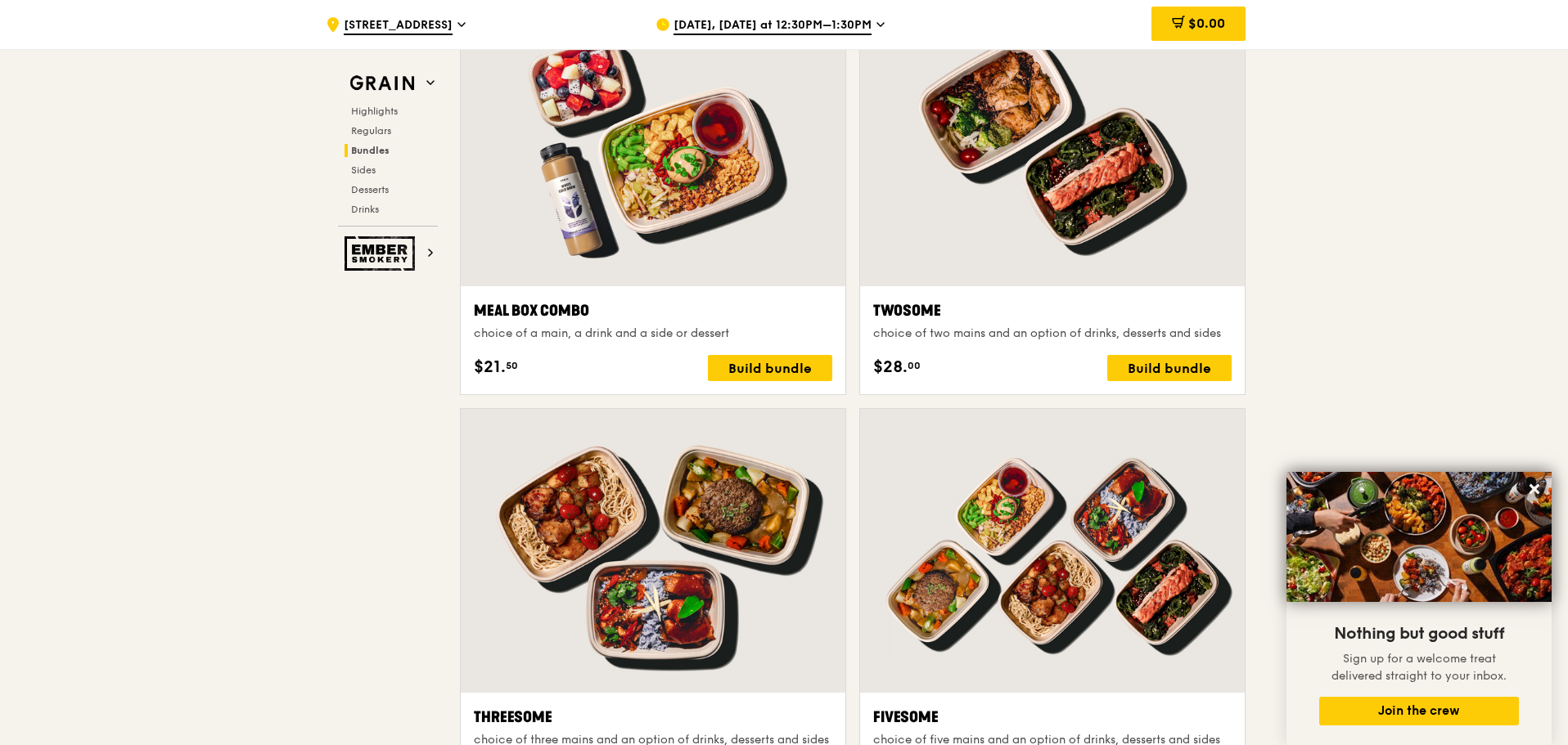
scroll to position [2776, 0]
